Goal: Find specific page/section: Find specific page/section

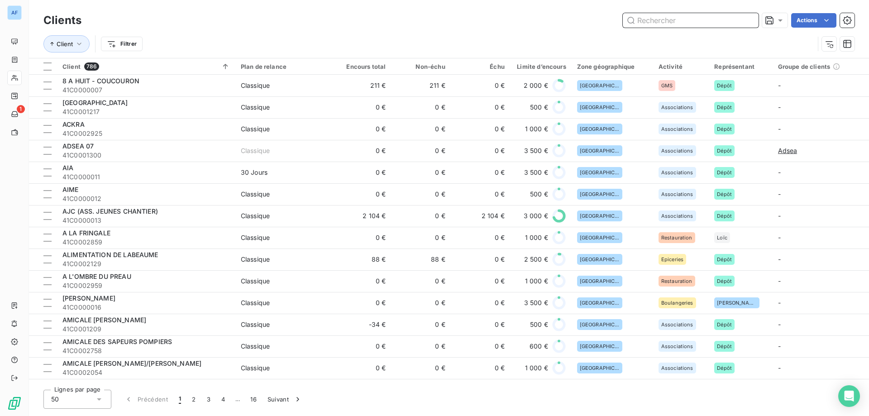
click at [657, 23] on input "text" at bounding box center [691, 20] width 136 height 14
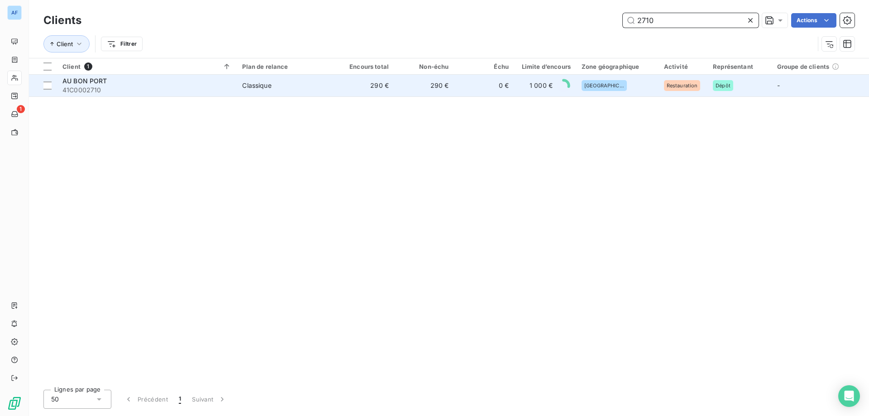
type input "2710"
click at [207, 82] on div "AU BON PORT" at bounding box center [146, 81] width 169 height 9
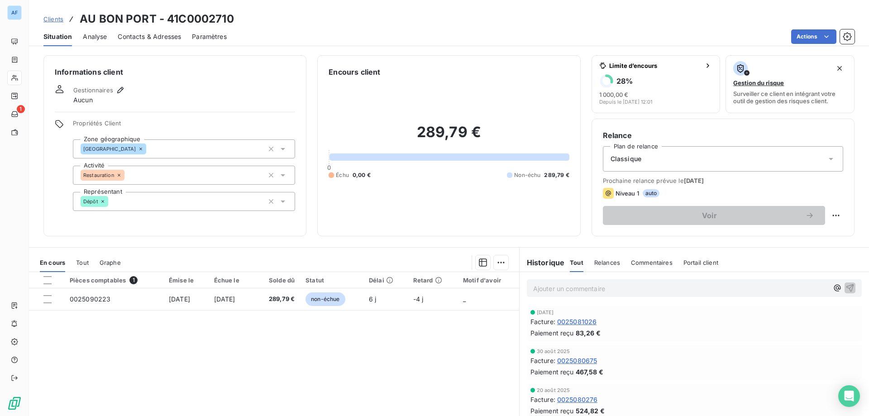
click at [799, 35] on html "AF 1 Clients AU BON PORT - 41C0002710 Situation Analyse Contacts & Adresses Par…" at bounding box center [434, 208] width 869 height 416
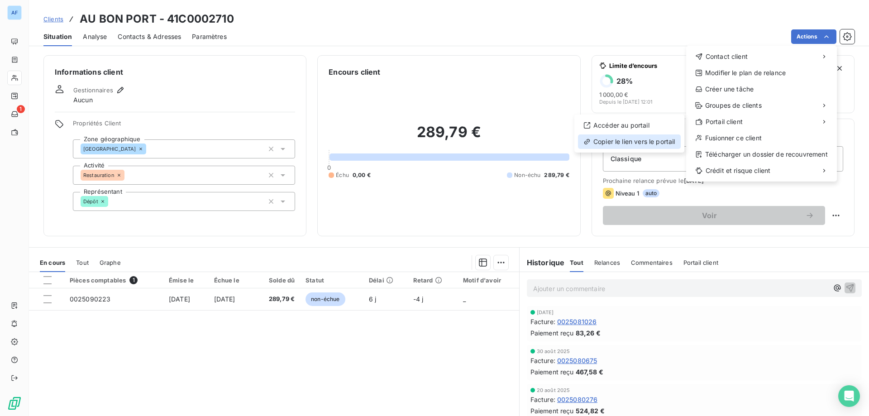
click at [637, 137] on div "Copier le lien vers le portail" at bounding box center [629, 141] width 103 height 14
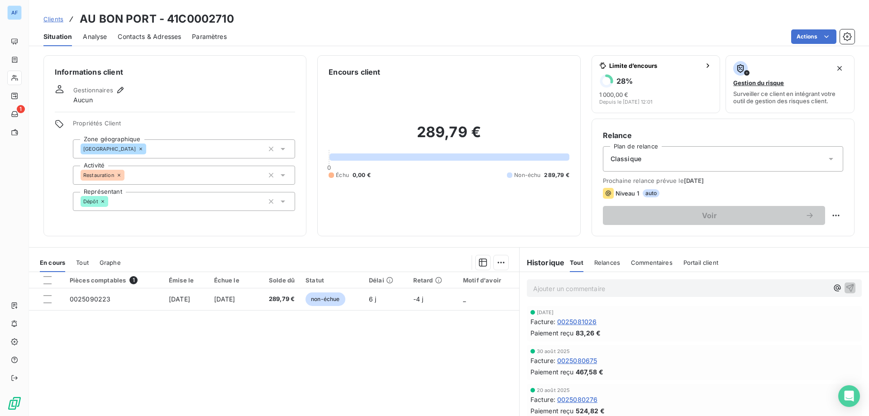
click at [57, 19] on span "Clients" at bounding box center [53, 18] width 20 height 7
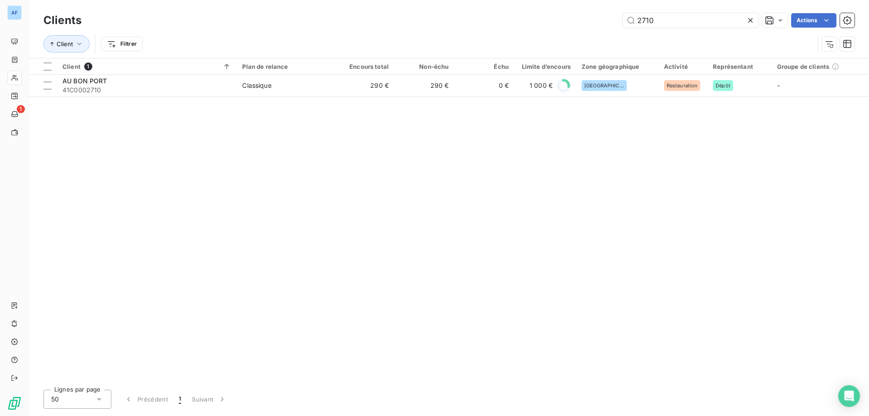
click at [749, 21] on icon at bounding box center [750, 20] width 9 height 9
